Goal: Task Accomplishment & Management: Complete application form

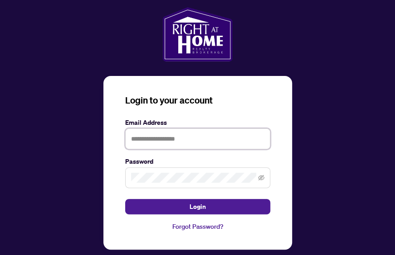
drag, startPoint x: 0, startPoint y: 0, endPoint x: 193, endPoint y: 140, distance: 238.0
click at [193, 140] on input "text" at bounding box center [197, 139] width 145 height 21
type input "**********"
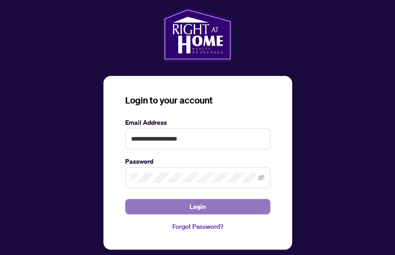
click at [170, 207] on button "Login" at bounding box center [197, 206] width 145 height 15
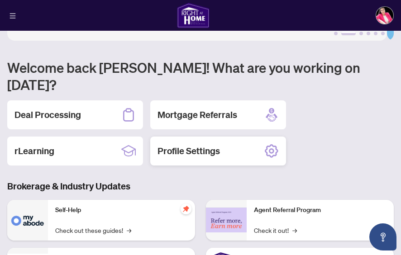
scroll to position [58, 0]
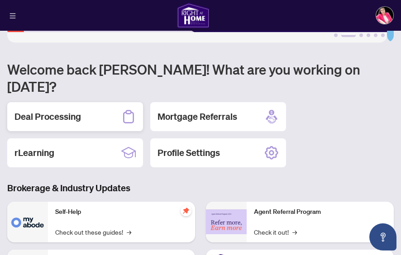
click at [92, 102] on div "Deal Processing" at bounding box center [75, 116] width 136 height 29
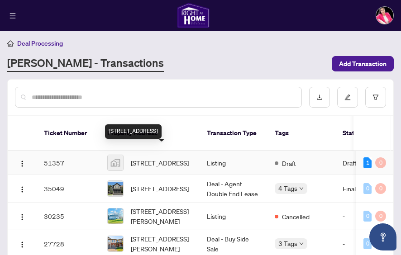
click at [151, 158] on span "[STREET_ADDRESS]" at bounding box center [160, 163] width 58 height 10
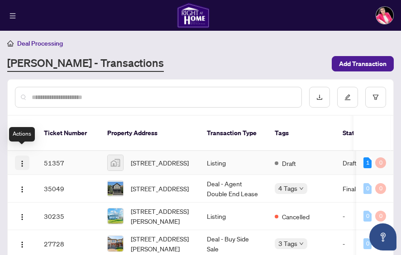
click at [23, 160] on img "button" at bounding box center [22, 163] width 7 height 7
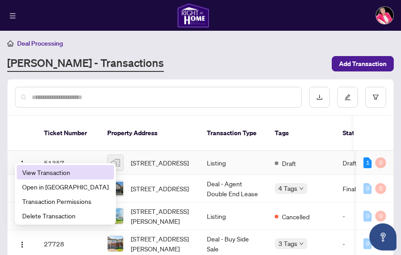
click at [33, 167] on li "View Transaction" at bounding box center [65, 172] width 97 height 14
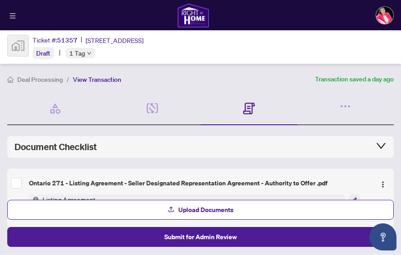
scroll to position [37, 0]
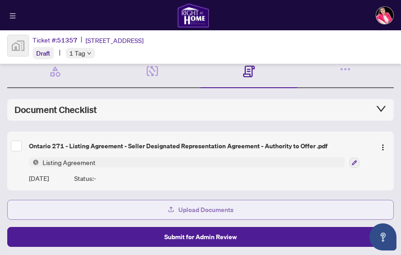
click at [202, 207] on span "Upload Documents" at bounding box center [205, 210] width 55 height 14
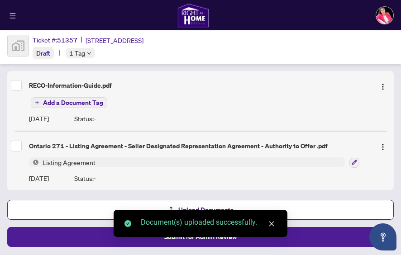
scroll to position [98, 0]
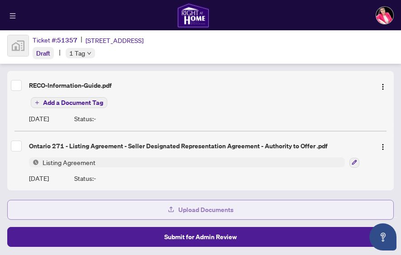
click at [256, 206] on button "Upload Documents" at bounding box center [200, 210] width 387 height 20
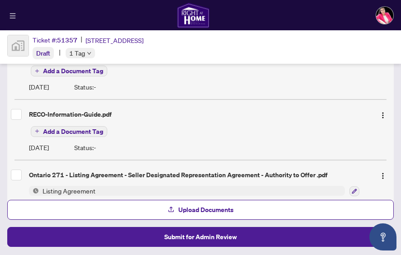
scroll to position [158, 0]
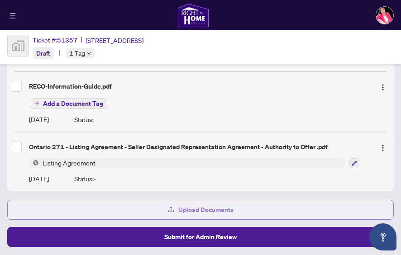
click at [230, 210] on span "Upload Documents" at bounding box center [205, 210] width 55 height 14
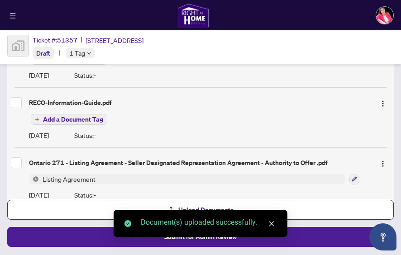
scroll to position [218, 0]
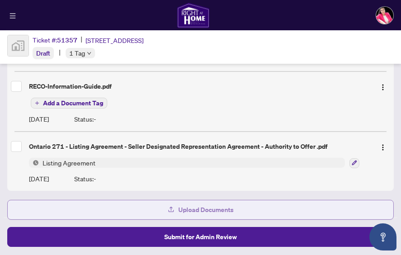
click at [202, 204] on span "Upload Documents" at bounding box center [205, 210] width 55 height 14
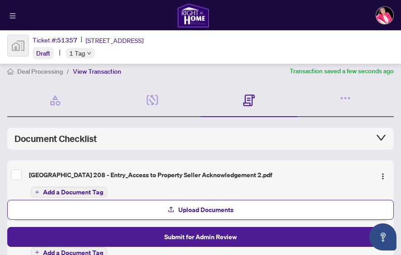
scroll to position [0, 0]
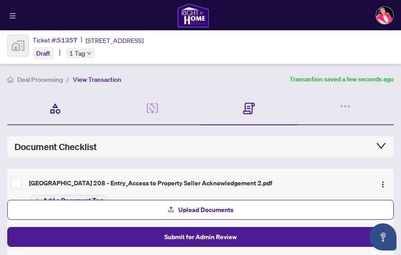
click at [57, 107] on icon at bounding box center [55, 108] width 13 height 13
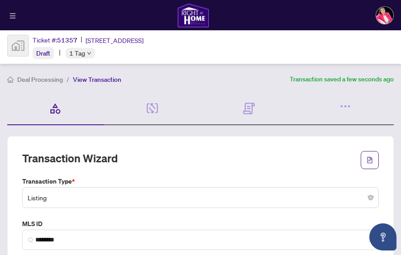
type input "**********"
click at [166, 105] on div "Details & People 3/3 Required Fields Completed" at bounding box center [152, 108] width 97 height 33
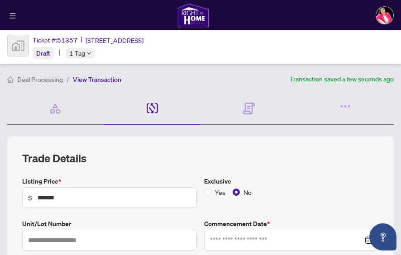
type input "**********"
click at [247, 106] on icon at bounding box center [249, 109] width 12 height 12
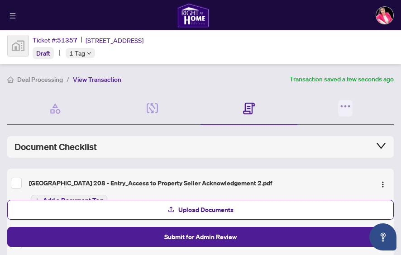
click at [339, 105] on icon "button" at bounding box center [345, 106] width 13 height 13
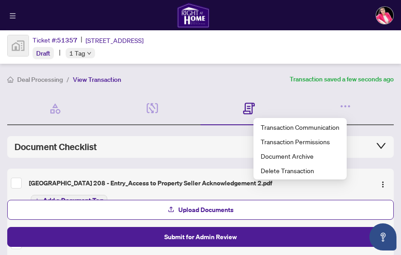
click at [284, 99] on div "Documents Required" at bounding box center [249, 108] width 97 height 33
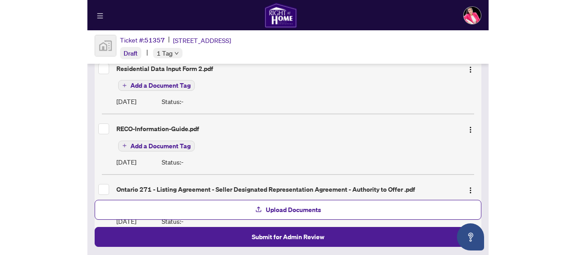
scroll to position [252, 0]
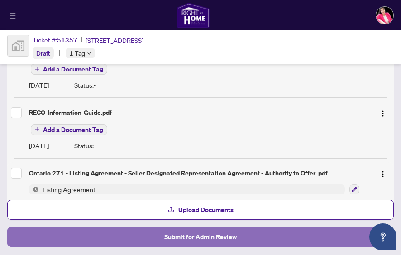
click at [201, 236] on span "Submit for Admin Review" at bounding box center [200, 237] width 72 height 14
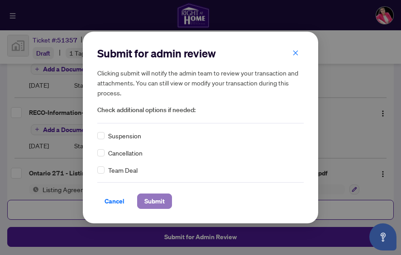
click at [144, 200] on span "Submit" at bounding box center [154, 201] width 20 height 14
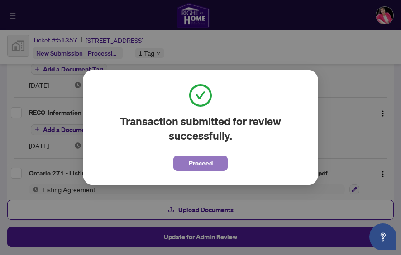
click at [223, 162] on button "Proceed" at bounding box center [200, 163] width 54 height 15
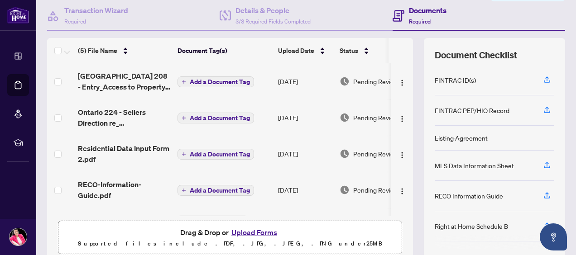
scroll to position [0, 0]
